Goal: Information Seeking & Learning: Learn about a topic

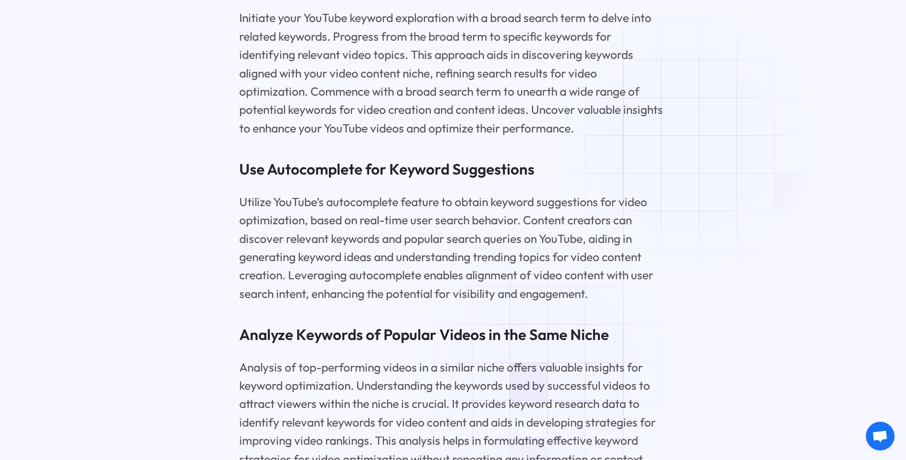
scroll to position [2465, 0]
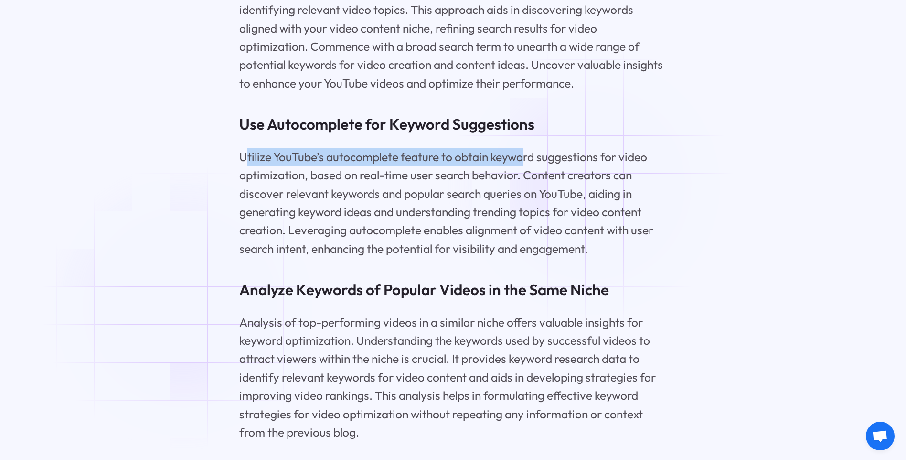
drag, startPoint x: 258, startPoint y: 184, endPoint x: 623, endPoint y: 185, distance: 364.9
click at [623, 185] on p "Utilize YouTube’s autocomplete feature to obtain keyword suggestions for video …" at bounding box center [453, 203] width 428 height 110
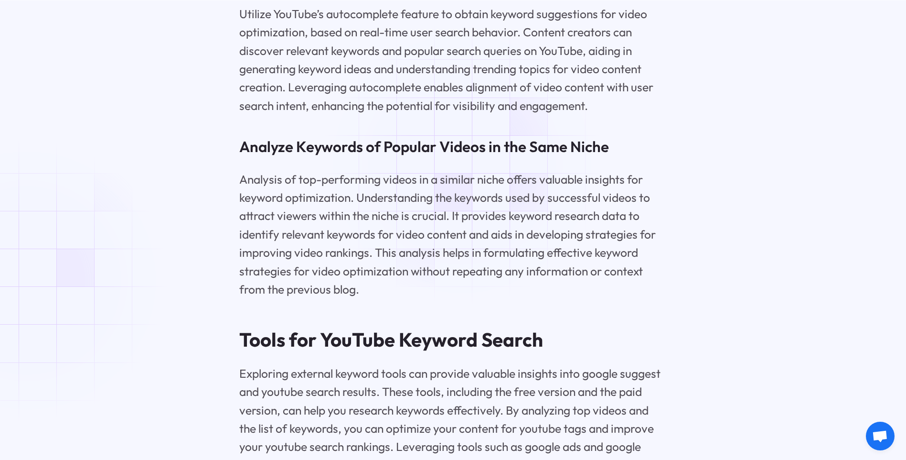
scroll to position [2609, 0]
drag, startPoint x: 397, startPoint y: 168, endPoint x: 548, endPoint y: 177, distance: 150.8
click at [549, 157] on h3 "Analyze Keywords of Popular Videos in the Same Niche" at bounding box center [453, 146] width 428 height 21
click at [548, 157] on h3 "Analyze Keywords of Popular Videos in the Same Niche" at bounding box center [453, 146] width 428 height 21
drag, startPoint x: 257, startPoint y: 223, endPoint x: 343, endPoint y: 230, distance: 86.2
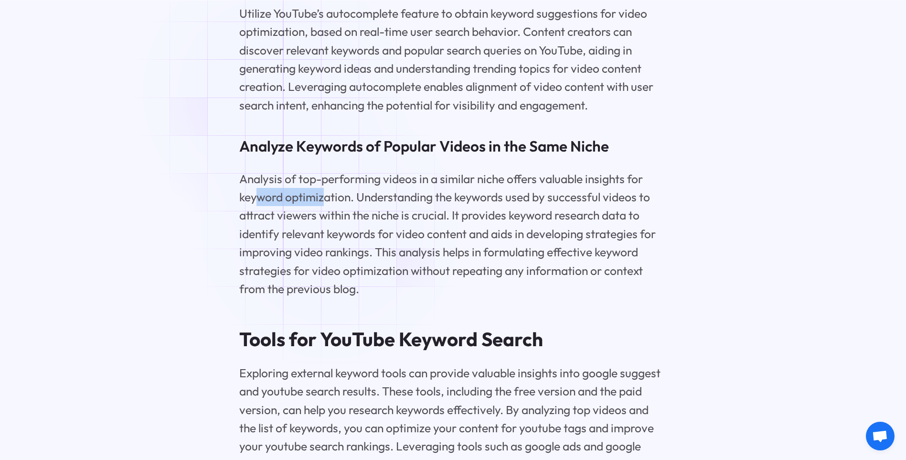
click at [343, 230] on p "Analysis of top-performing videos in a similar niche offers valuable insights f…" at bounding box center [453, 234] width 428 height 128
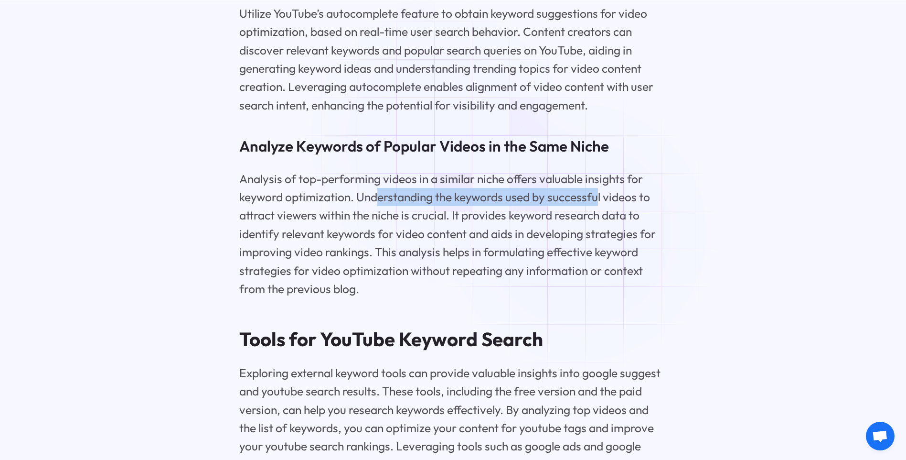
drag, startPoint x: 390, startPoint y: 227, endPoint x: 597, endPoint y: 232, distance: 206.4
click at [597, 232] on p "Analysis of top-performing videos in a similar niche offers valuable insights f…" at bounding box center [453, 234] width 428 height 128
drag, startPoint x: 556, startPoint y: 227, endPoint x: 649, endPoint y: 226, distance: 93.1
click at [649, 226] on p "Analysis of top-performing videos in a similar niche offers valuable insights f…" at bounding box center [453, 234] width 428 height 128
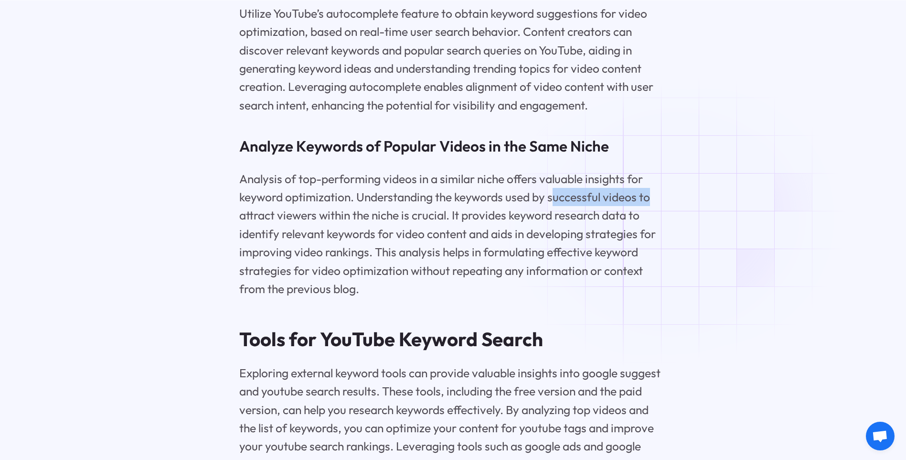
click at [649, 226] on p "Analysis of top-performing videos in a similar niche offers valuable insights f…" at bounding box center [453, 234] width 428 height 128
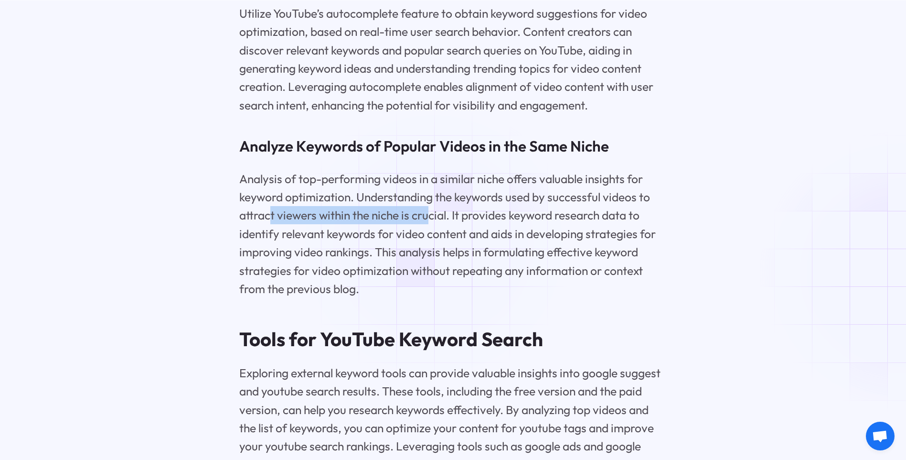
drag, startPoint x: 273, startPoint y: 241, endPoint x: 441, endPoint y: 244, distance: 168.2
click at [441, 244] on p "Analysis of top-performing videos in a similar niche offers valuable insights f…" at bounding box center [453, 234] width 428 height 128
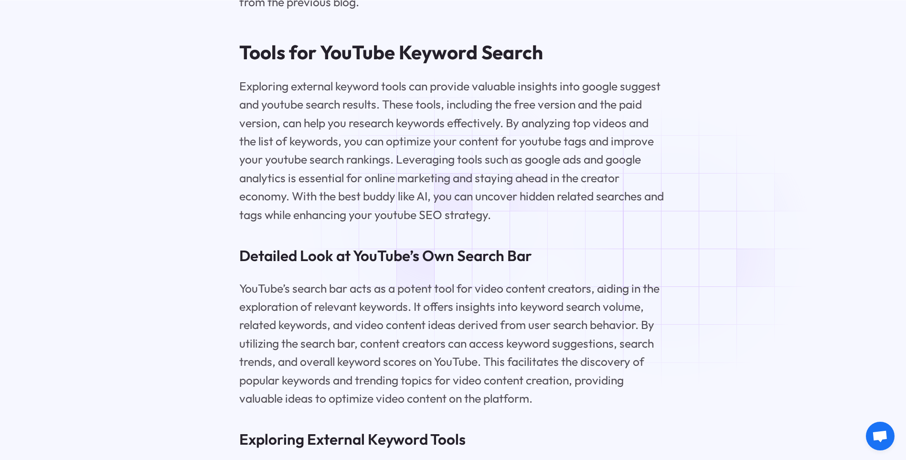
scroll to position [2991, 0]
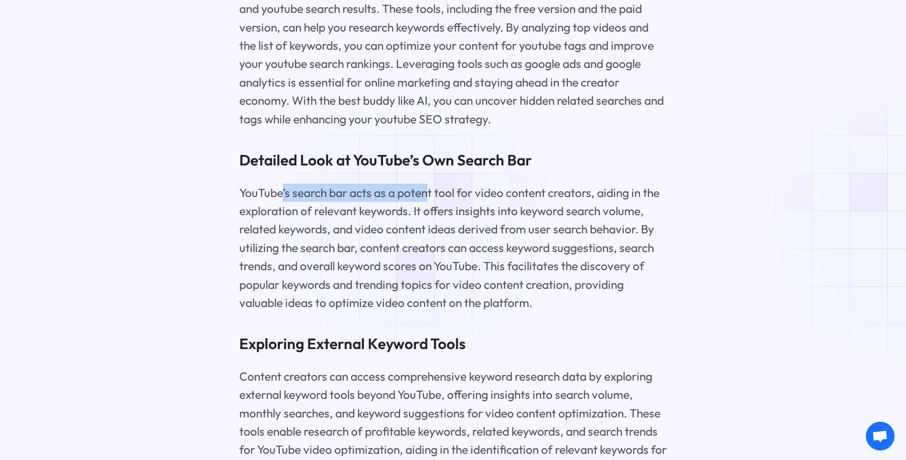
drag, startPoint x: 282, startPoint y: 224, endPoint x: 430, endPoint y: 226, distance: 148.1
click at [430, 226] on p "YouTube’s search bar acts as a potent tool for video content creators, aiding i…" at bounding box center [453, 247] width 428 height 128
drag, startPoint x: 378, startPoint y: 224, endPoint x: 493, endPoint y: 223, distance: 115.6
click at [482, 223] on p "YouTube’s search bar acts as a potent tool for video content creators, aiding i…" at bounding box center [453, 247] width 428 height 128
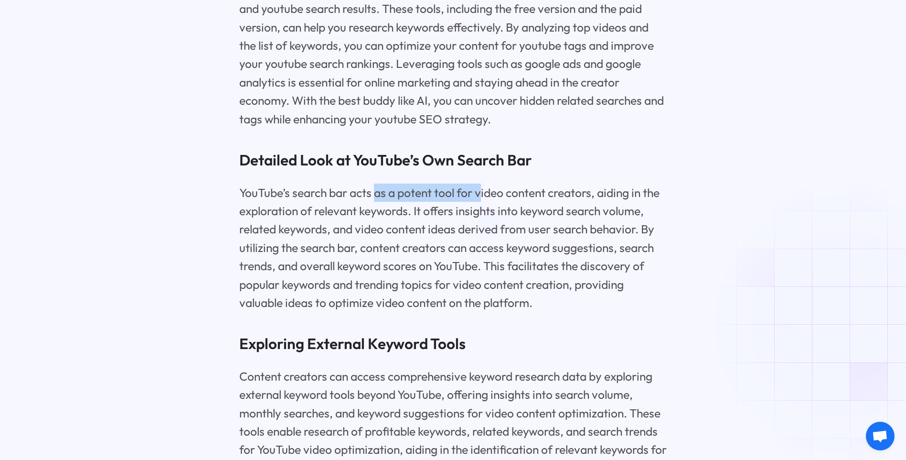
drag, startPoint x: 493, startPoint y: 223, endPoint x: 517, endPoint y: 223, distance: 23.9
click at [517, 223] on p "YouTube’s search bar acts as a potent tool for video content creators, aiding i…" at bounding box center [453, 247] width 428 height 128
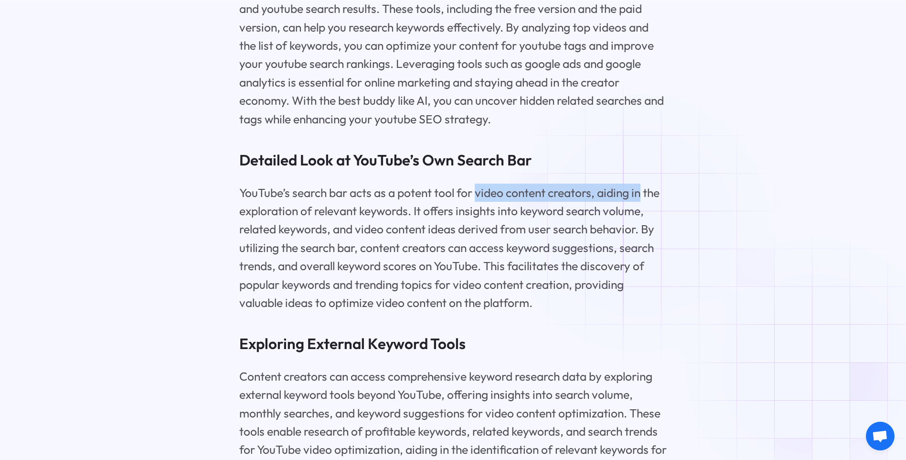
drag, startPoint x: 550, startPoint y: 221, endPoint x: 645, endPoint y: 223, distance: 95.6
click at [645, 223] on p "YouTube’s search bar acts as a potent tool for video content creators, aiding i…" at bounding box center [453, 247] width 428 height 128
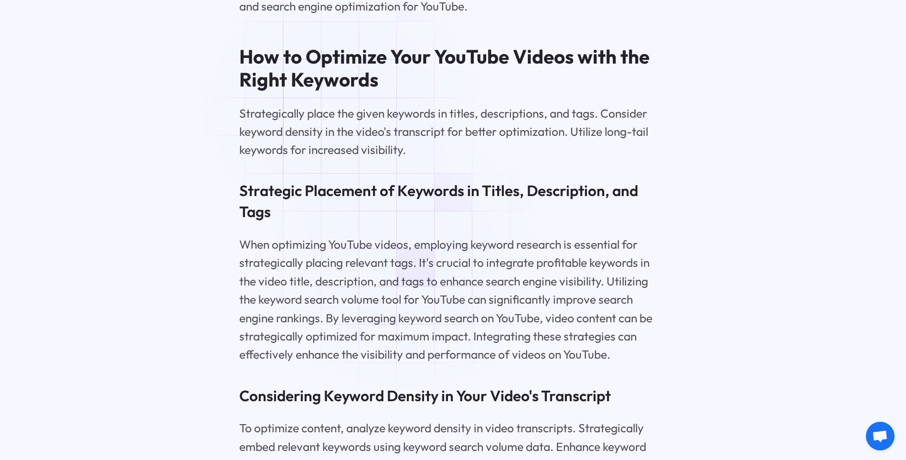
scroll to position [3707, 0]
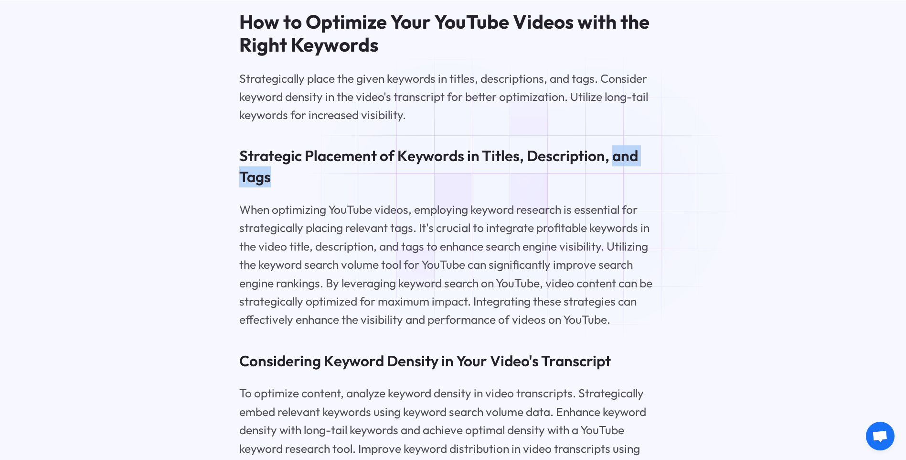
drag, startPoint x: 547, startPoint y: 200, endPoint x: 618, endPoint y: 190, distance: 71.5
click at [618, 187] on h3 "Strategic Placement of Keywords in Titles, Description, and Tags" at bounding box center [453, 166] width 428 height 42
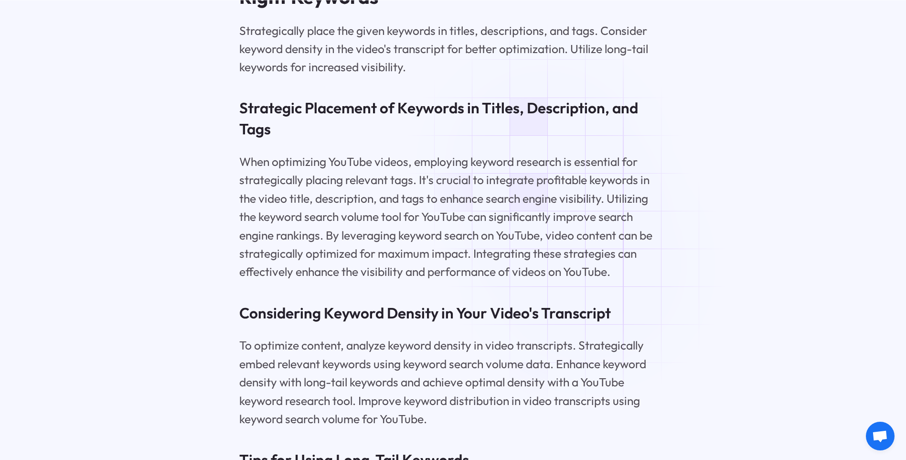
scroll to position [3803, 0]
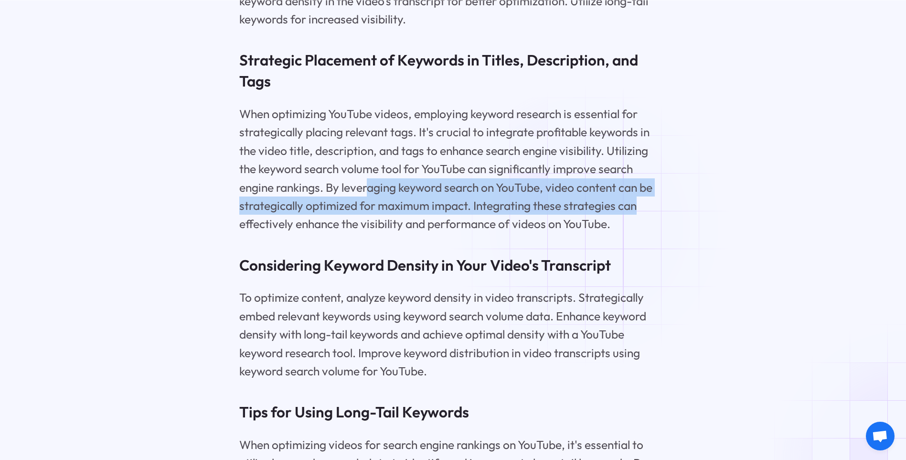
drag, startPoint x: 368, startPoint y: 221, endPoint x: 640, endPoint y: 228, distance: 271.4
click at [640, 228] on p "When optimizing YouTube videos, employing keyword research is essential for str…" at bounding box center [453, 169] width 428 height 128
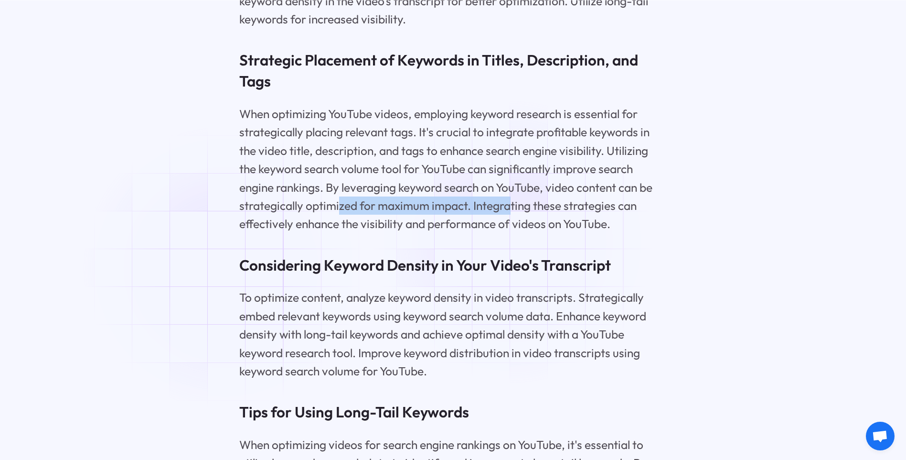
drag, startPoint x: 362, startPoint y: 240, endPoint x: 516, endPoint y: 242, distance: 154.8
click at [516, 233] on p "When optimizing YouTube videos, employing keyword research is essential for str…" at bounding box center [453, 169] width 428 height 128
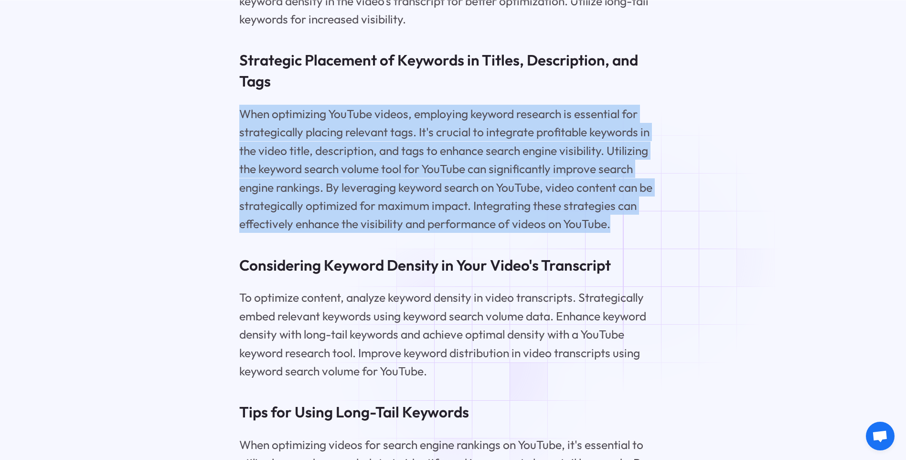
drag, startPoint x: 239, startPoint y: 144, endPoint x: 645, endPoint y: 251, distance: 419.9
click at [645, 233] on p "When optimizing YouTube videos, employing keyword research is essential for str…" at bounding box center [453, 169] width 428 height 128
copy p "When optimizing YouTube videos, employing keyword research is essential for str…"
click at [552, 92] on h3 "Strategic Placement of Keywords in Titles, Description, and Tags" at bounding box center [453, 71] width 428 height 42
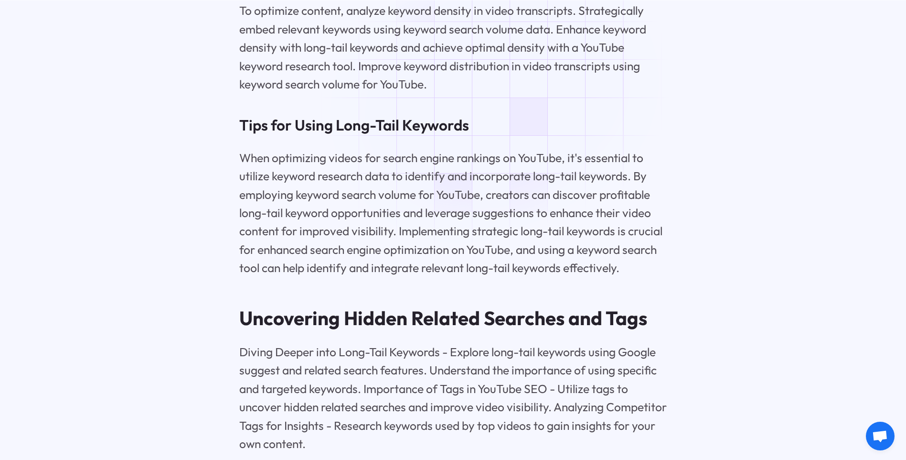
scroll to position [4328, 0]
